Goal: Task Accomplishment & Management: Manage account settings

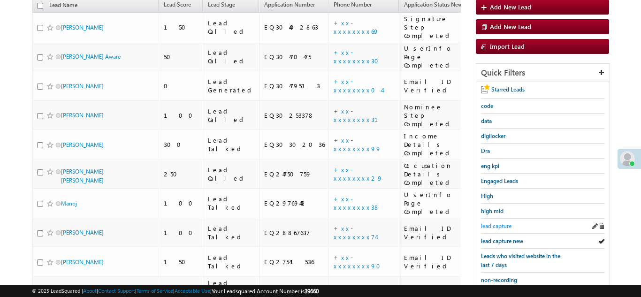
scroll to position [107, 0]
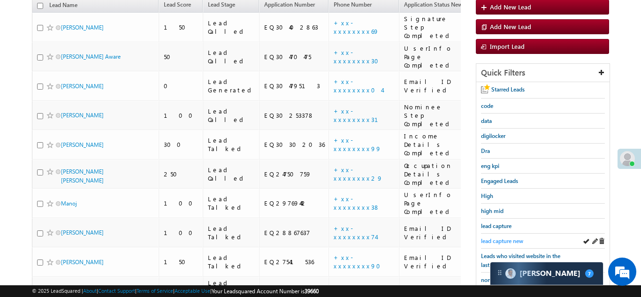
click at [498, 238] on span "lead capture new" at bounding box center [502, 241] width 42 height 7
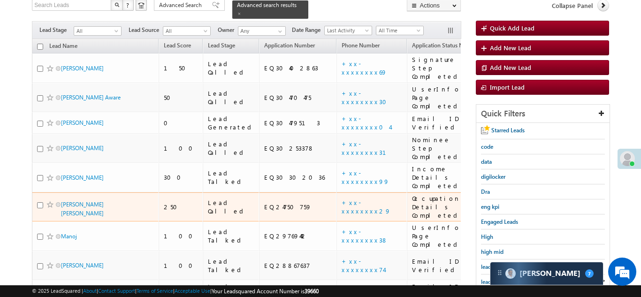
scroll to position [0, 0]
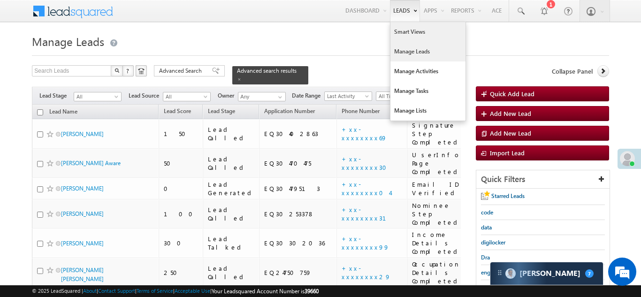
click at [396, 31] on link "Smart Views" at bounding box center [428, 32] width 75 height 20
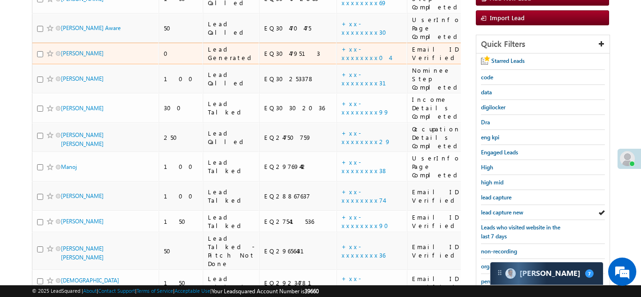
click at [264, 49] on div "EQ30479513" at bounding box center [298, 53] width 69 height 8
click at [342, 45] on link "+xx-xxxxxxxx04" at bounding box center [366, 53] width 48 height 16
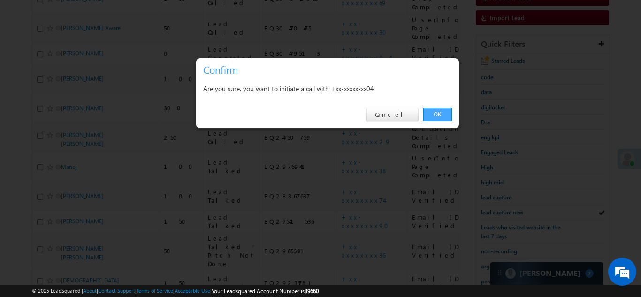
click at [438, 108] on link "OK" at bounding box center [438, 114] width 29 height 13
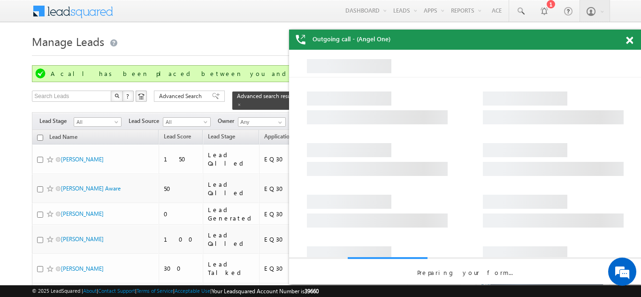
click at [630, 39] on span at bounding box center [629, 41] width 7 height 8
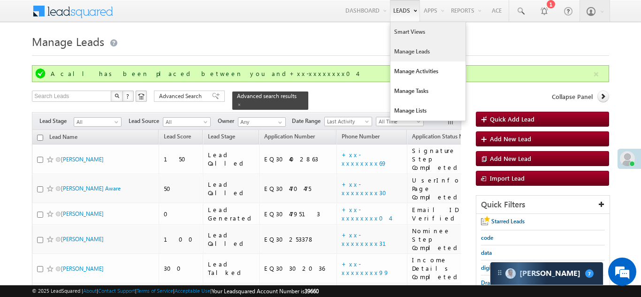
click at [409, 33] on link "Smart Views" at bounding box center [428, 32] width 75 height 20
